Goal: Transaction & Acquisition: Purchase product/service

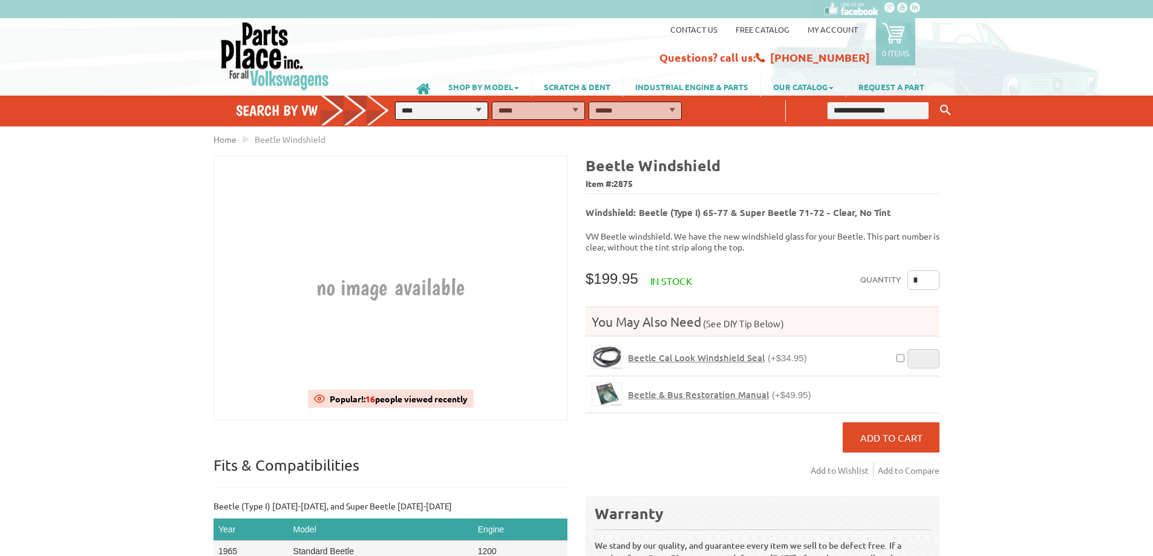
click at [922, 274] on input "*" at bounding box center [924, 279] width 32 height 19
type input "*"
click at [1016, 257] on div "VW Diesel Engine Parts Diesel Cylinder Heads and Parts Diesel Timing Belts, Ten…" at bounding box center [576, 519] width 1153 height 773
type input "*"
click at [605, 355] on img at bounding box center [606, 357] width 29 height 22
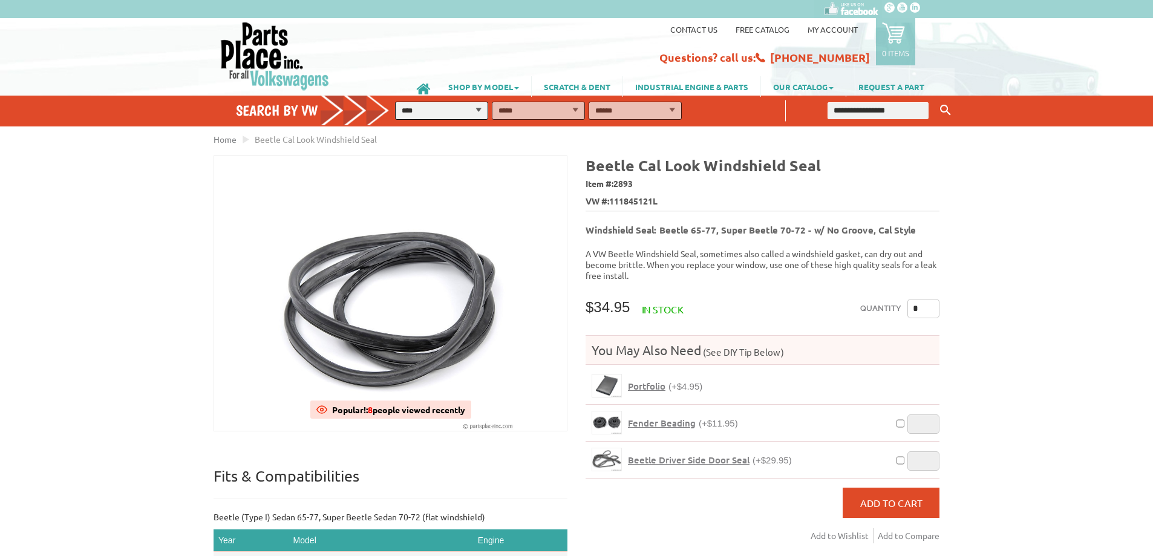
click at [80, 309] on div "VW Diesel Engine Parts Diesel Cylinder Heads and Parts Diesel Timing Belts, Ten…" at bounding box center [576, 525] width 1153 height 784
